Goal: Task Accomplishment & Management: Manage account settings

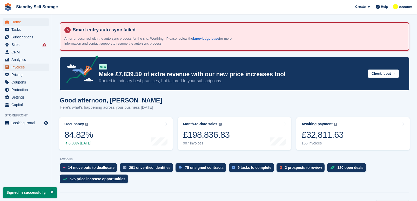
click at [24, 65] on span "Invoices" at bounding box center [26, 67] width 31 height 7
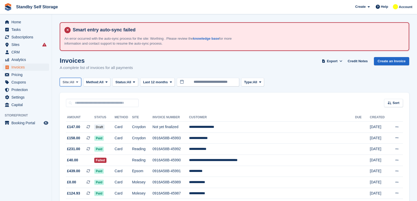
click at [75, 81] on button "Site: All" at bounding box center [71, 82] width 22 height 9
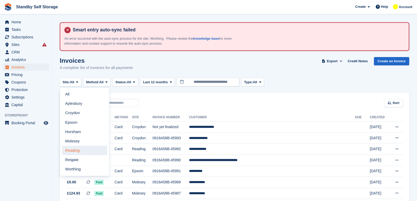
click at [84, 149] on link "Reading" at bounding box center [84, 150] width 45 height 9
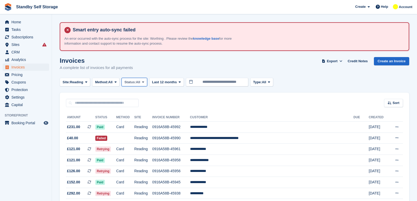
click at [136, 83] on span "Status:" at bounding box center [129, 82] width 11 height 5
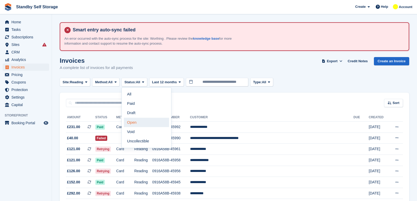
click at [140, 123] on link "Open" at bounding box center [146, 122] width 45 height 9
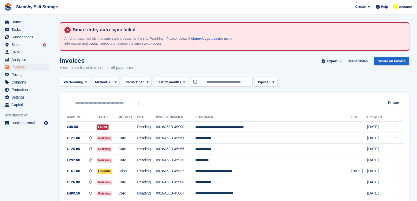
click at [221, 79] on input "**********" at bounding box center [221, 82] width 62 height 9
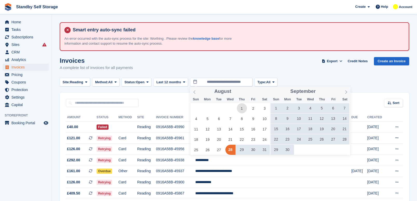
click at [241, 108] on span "1" at bounding box center [242, 108] width 10 height 10
type input "**********"
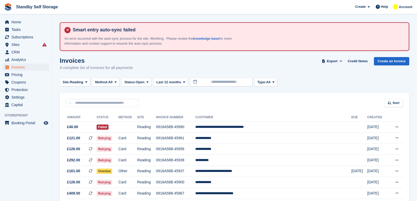
click at [318, 70] on div "Invoices A complete list of invoices for all payments Export Export Invoices Ex…" at bounding box center [234, 67] width 349 height 20
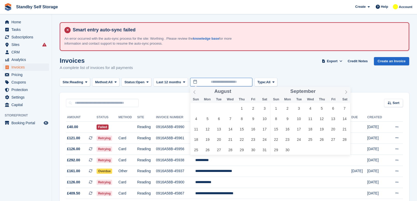
click at [210, 80] on input "text" at bounding box center [221, 82] width 62 height 9
click at [241, 107] on span "1" at bounding box center [242, 108] width 10 height 10
click at [252, 107] on span "2" at bounding box center [253, 108] width 10 height 10
type input "**********"
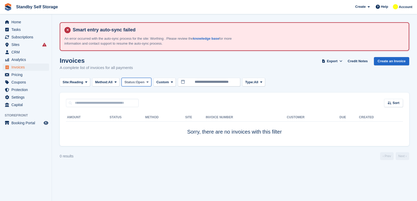
click at [144, 84] on span "Open" at bounding box center [140, 82] width 9 height 5
click at [152, 93] on link "All" at bounding box center [146, 94] width 45 height 9
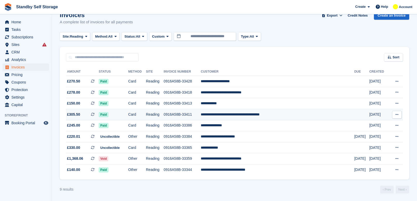
scroll to position [46, 0]
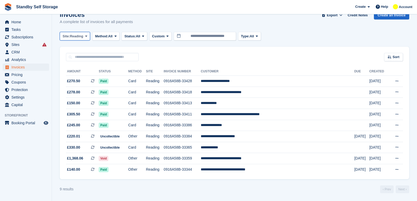
click at [84, 35] on button "Site: Reading" at bounding box center [75, 36] width 30 height 9
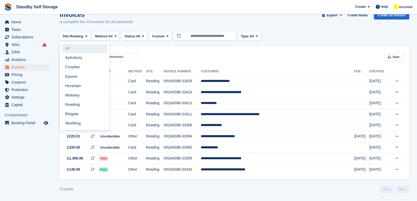
click at [78, 49] on link "All" at bounding box center [84, 48] width 45 height 9
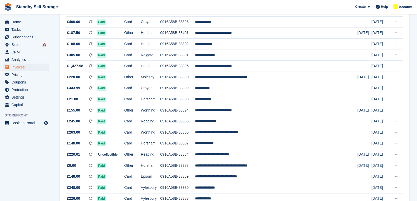
scroll to position [499, 0]
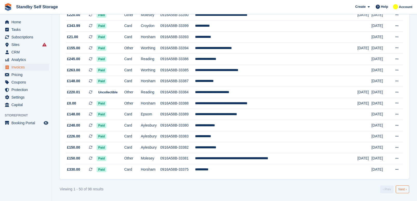
click at [404, 190] on link "Next ›" at bounding box center [401, 189] width 13 height 8
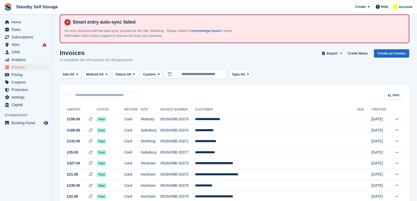
scroll to position [12, 0]
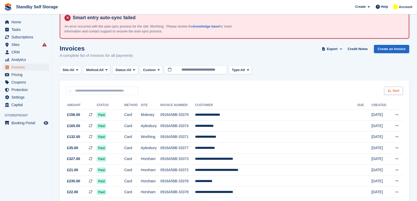
click at [393, 90] on span "Sort" at bounding box center [395, 90] width 7 height 5
click at [376, 125] on span "Created (oldest first)" at bounding box center [378, 125] width 36 height 4
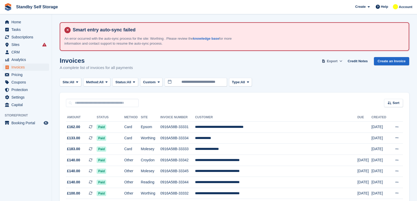
click at [337, 59] on span "Export" at bounding box center [332, 61] width 11 height 5
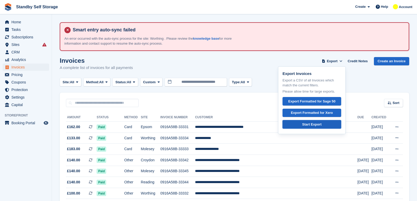
click at [329, 125] on link "Start Export" at bounding box center [311, 124] width 59 height 9
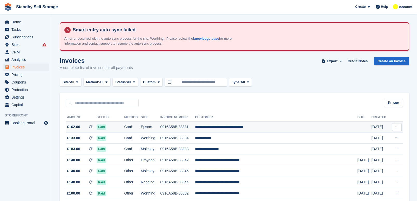
click at [179, 127] on td "0916A58B-33331" at bounding box center [177, 127] width 35 height 11
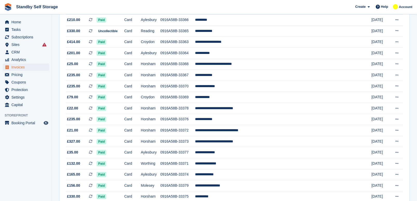
scroll to position [499, 0]
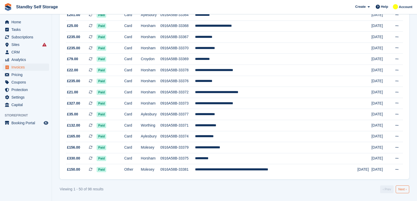
click at [408, 192] on link "Next ›" at bounding box center [401, 189] width 13 height 8
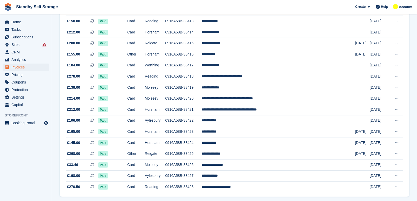
scroll to position [477, 0]
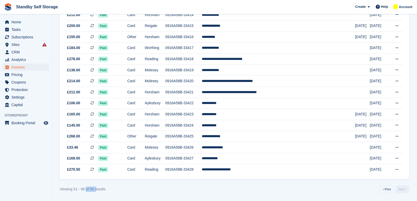
drag, startPoint x: 95, startPoint y: 189, endPoint x: 86, endPoint y: 186, distance: 10.2
click at [86, 186] on div "Viewing 51 - 98 of 98 results" at bounding box center [83, 188] width 46 height 5
click at [108, 186] on div "Viewing 51 - 98 of 98 results ‹ Prev Next ›" at bounding box center [234, 189] width 349 height 8
click at [389, 191] on link "‹ Prev" at bounding box center [386, 189] width 13 height 8
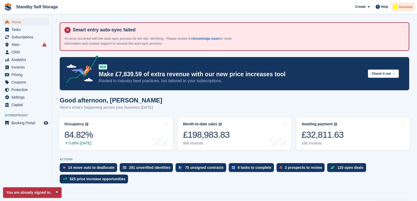
click at [402, 9] on span "Account" at bounding box center [404, 6] width 13 height 5
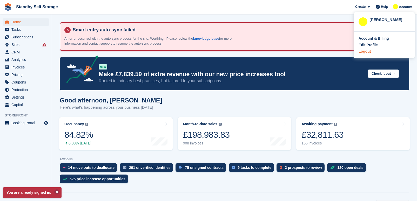
click at [371, 53] on div "Logout" at bounding box center [383, 51] width 51 height 5
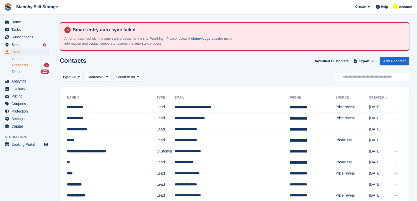
click at [26, 65] on span "Prospects" at bounding box center [20, 65] width 16 height 5
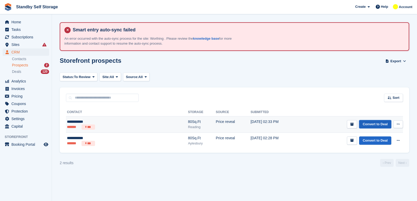
click at [371, 125] on link "Convert to Deal" at bounding box center [375, 124] width 32 height 9
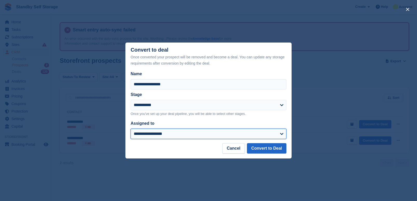
click at [213, 136] on select "**********" at bounding box center [208, 134] width 156 height 10
select select "****"
click at [130, 129] on select "**********" at bounding box center [208, 134] width 156 height 10
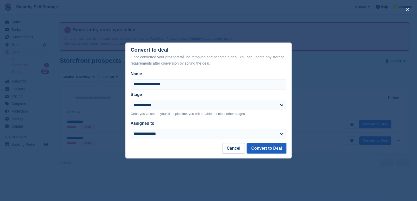
click at [258, 147] on button "Convert to Deal" at bounding box center [266, 148] width 39 height 10
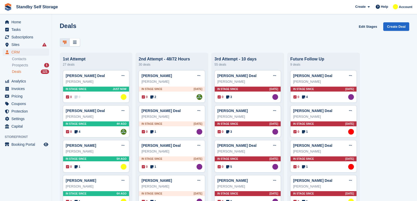
click at [306, 26] on div "Deals Edit Stages Create Deal" at bounding box center [234, 29] width 349 height 15
click at [90, 96] on div "0 0 Assigned to Glenn Fisher" at bounding box center [96, 97] width 60 height 6
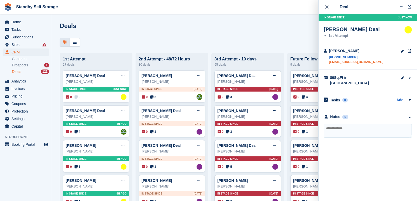
click at [358, 63] on link "bucursilviuana2018@gmail.com" at bounding box center [356, 62] width 54 height 5
click at [355, 124] on textarea at bounding box center [367, 131] width 88 height 14
type textarea "**********"
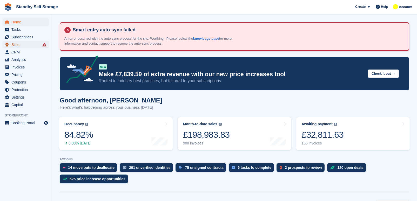
click at [15, 42] on span "Sites" at bounding box center [26, 44] width 31 height 7
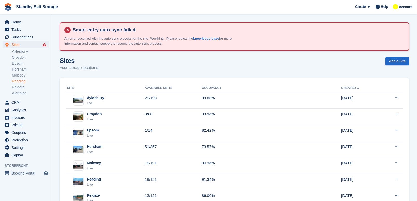
click at [18, 80] on link "Reading" at bounding box center [30, 81] width 37 height 5
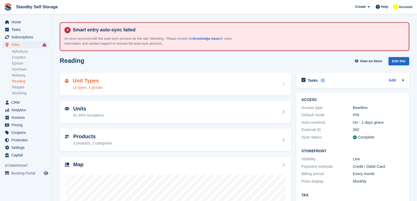
click at [115, 88] on div "Unit Types 13 types, 3 groups" at bounding box center [175, 84] width 221 height 12
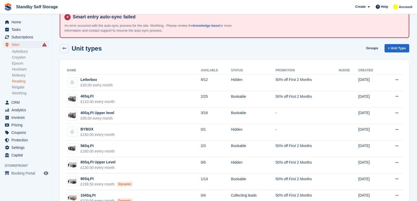
scroll to position [26, 0]
